Goal: Task Accomplishment & Management: Manage account settings

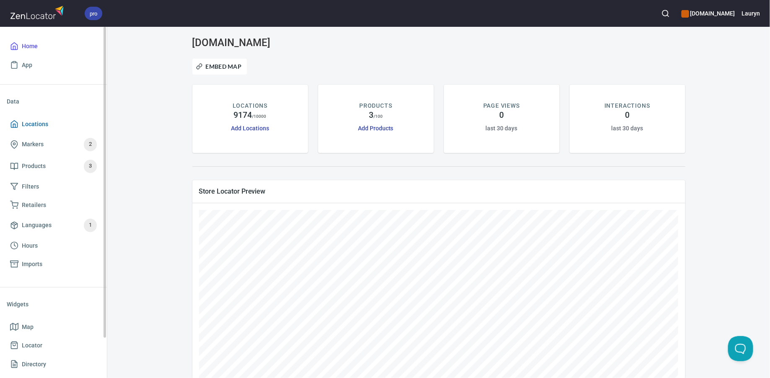
click at [62, 120] on span "Locations" at bounding box center [53, 124] width 87 height 10
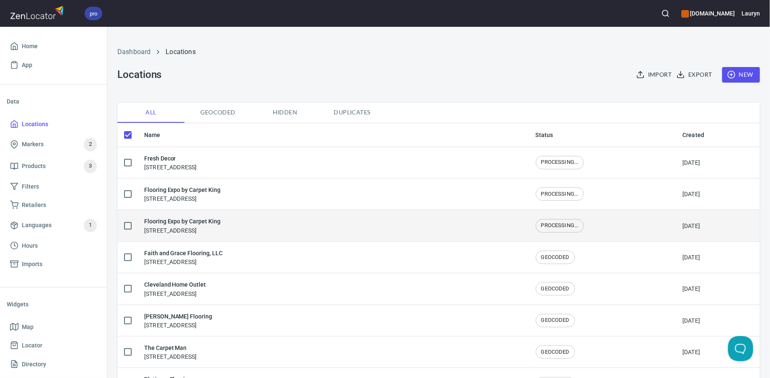
checkbox input "false"
click at [185, 225] on h6 "Flooring Expo by Carpet King" at bounding box center [182, 221] width 76 height 9
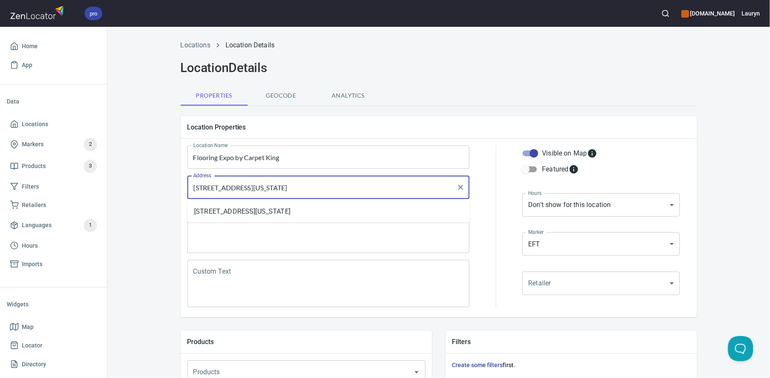
click at [243, 194] on input "2330 Cloud Drive NE, Blaine, Minnesota, United States" at bounding box center [322, 187] width 262 height 16
click at [241, 235] on textarea "2330 Cloud Dr NE #121, Blaine, MN 55449" at bounding box center [328, 230] width 271 height 32
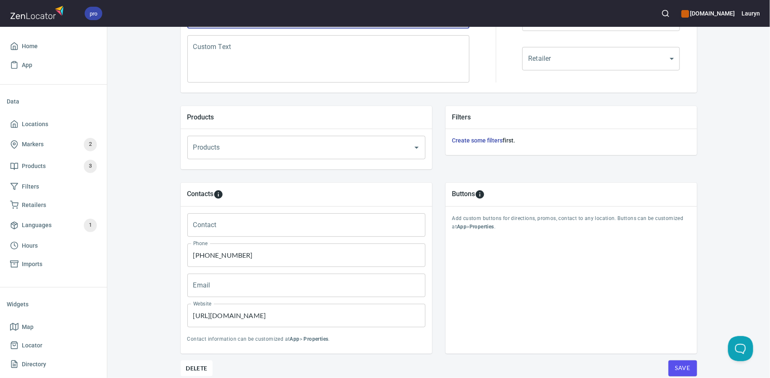
scroll to position [259, 0]
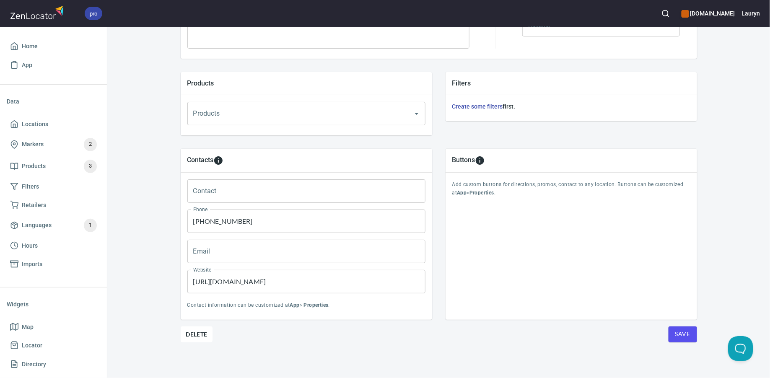
click at [685, 334] on span "Save" at bounding box center [682, 334] width 15 height 10
click at [43, 128] on span "Locations" at bounding box center [35, 124] width 26 height 10
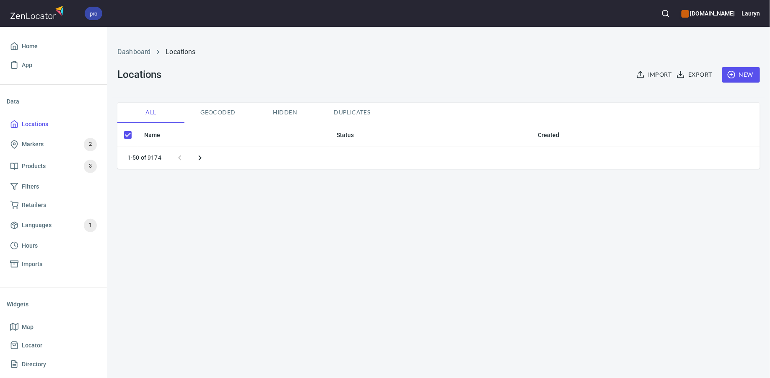
checkbox input "false"
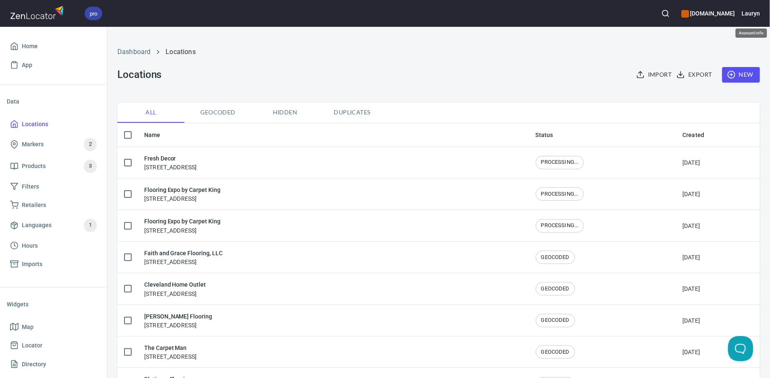
click at [755, 17] on h6 "Lauryn" at bounding box center [750, 13] width 18 height 9
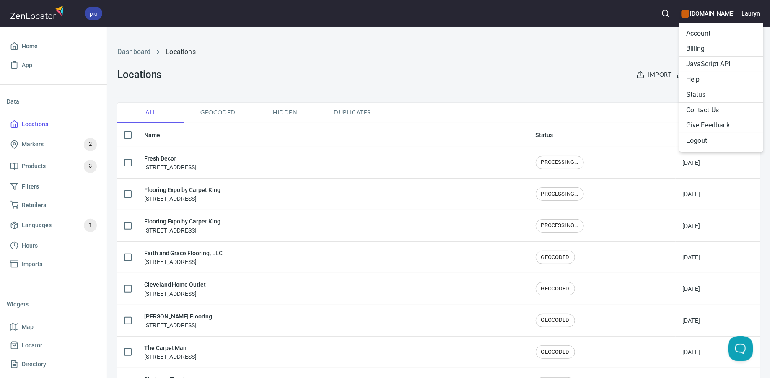
click at [585, 55] on div at bounding box center [385, 189] width 770 height 378
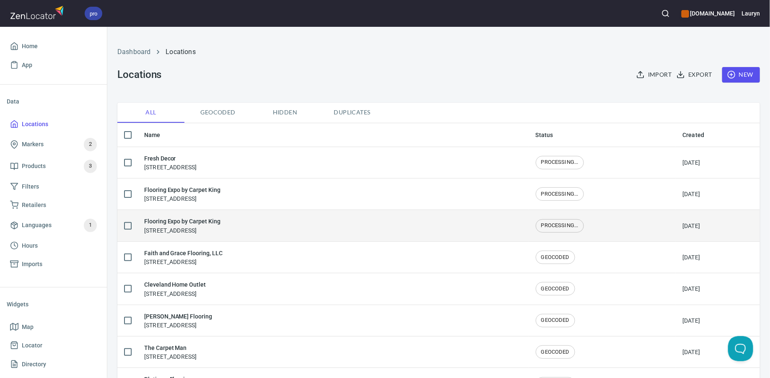
click at [350, 232] on div "Flooring Expo by Carpet King 2330 Cloud Dr NE #121, Blaine, MN 55449" at bounding box center [333, 226] width 378 height 18
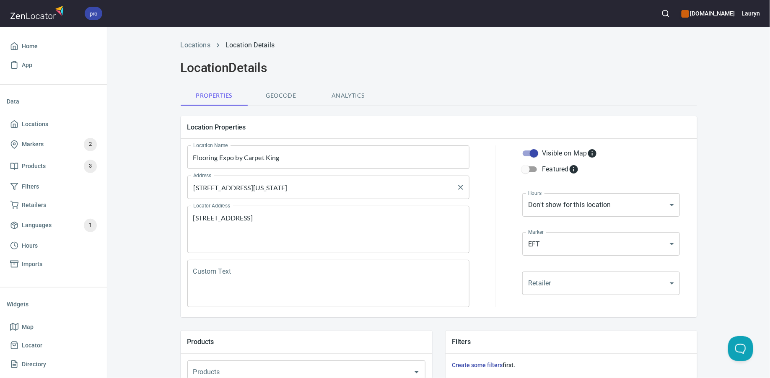
click at [373, 184] on input "2330 Cloud Drive NE, Blaine, Minnesota, United States" at bounding box center [322, 187] width 262 height 16
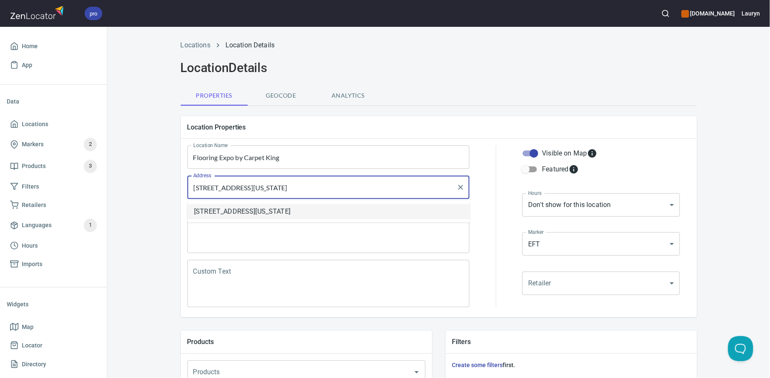
click at [360, 210] on li "2330 Cloud Drive NE, Blaine, Minnesota, United States" at bounding box center [328, 211] width 282 height 15
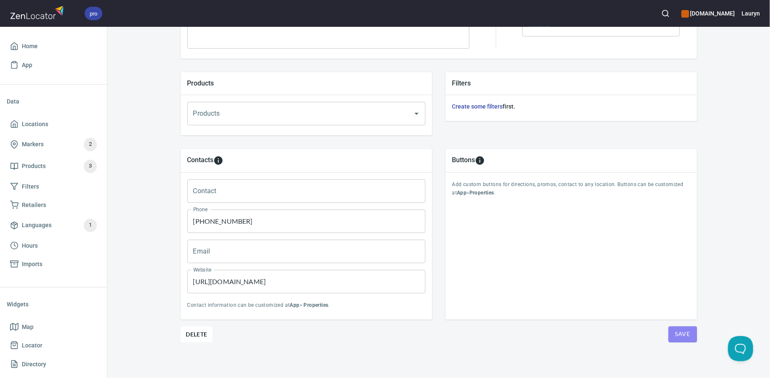
click at [678, 336] on span "Save" at bounding box center [682, 334] width 15 height 10
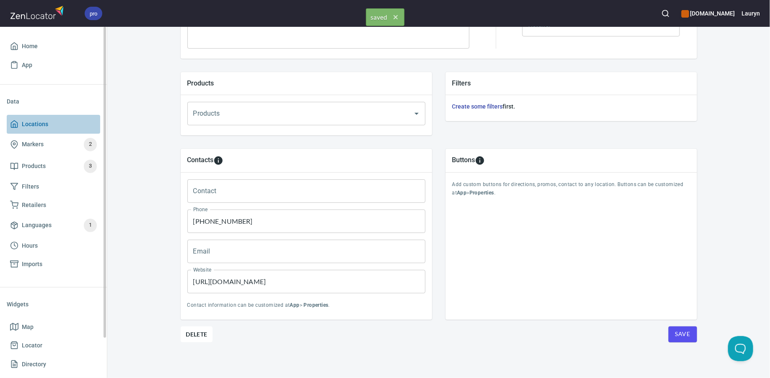
click at [52, 131] on link "Locations" at bounding box center [53, 124] width 93 height 19
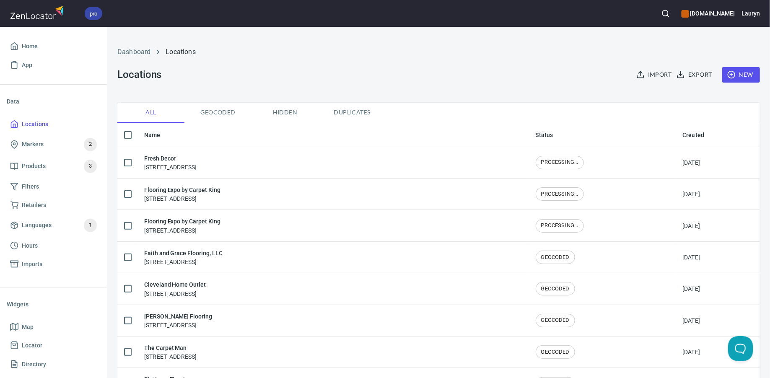
click at [762, 15] on div "pro www.engineeredfloors.com Lauryn" at bounding box center [385, 13] width 770 height 27
click at [754, 19] on button "Lauryn" at bounding box center [750, 13] width 18 height 18
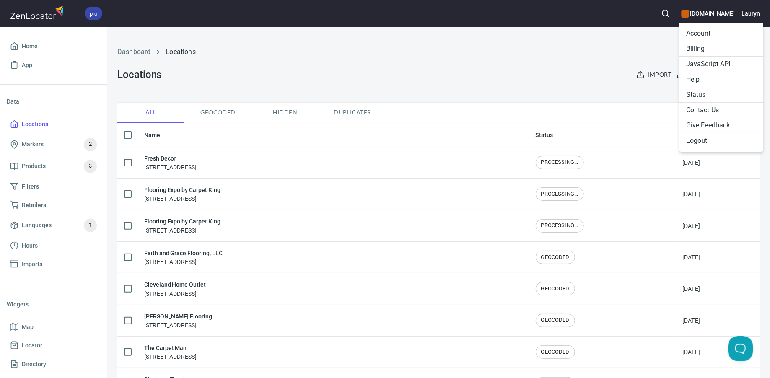
click at [706, 140] on li "Logout" at bounding box center [721, 140] width 84 height 15
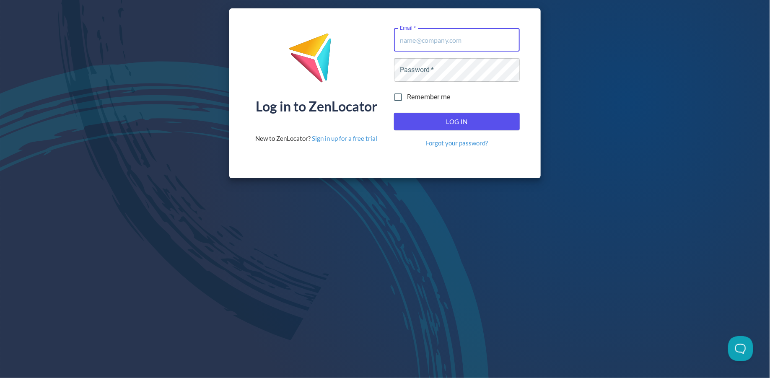
type input "[PERSON_NAME][EMAIL_ADDRESS][DOMAIN_NAME]"
